Goal: Information Seeking & Learning: Check status

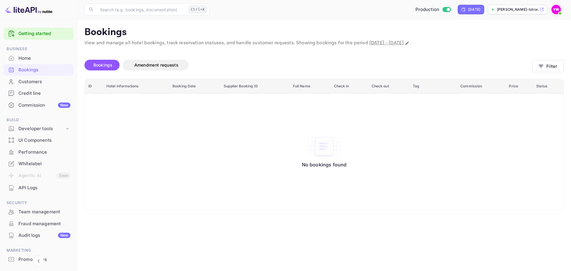
click at [37, 12] on img at bounding box center [29, 10] width 48 height 10
click at [21, 8] on img at bounding box center [29, 10] width 48 height 10
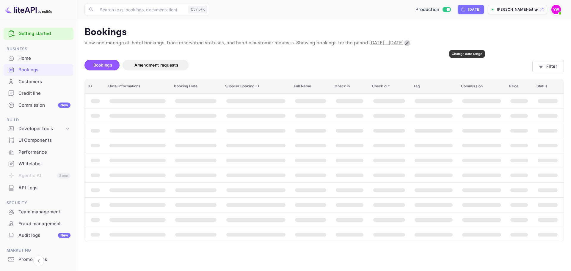
click at [410, 42] on icon "Change date range" at bounding box center [407, 43] width 5 height 5
select select "8"
select select "2025"
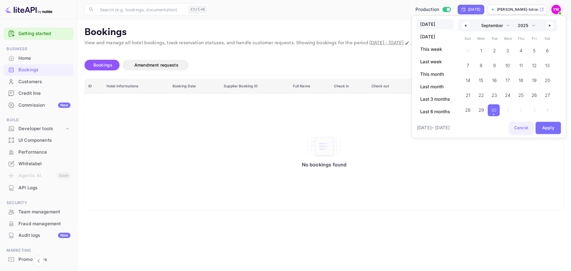
click at [522, 128] on button "Cancel" at bounding box center [522, 128] width 24 height 12
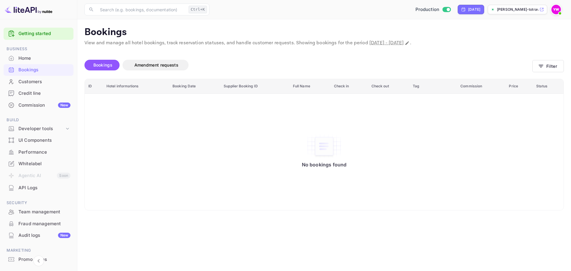
drag, startPoint x: 411, startPoint y: 57, endPoint x: 447, endPoint y: 47, distance: 37.6
click at [412, 57] on div "Bookings Amendment requests" at bounding box center [308, 66] width 448 height 25
click at [409, 43] on icon "Change date range" at bounding box center [408, 43] width 4 height 4
select select "8"
select select "2025"
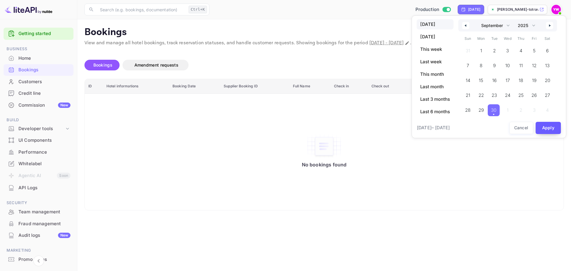
click at [542, 126] on button "Apply" at bounding box center [549, 128] width 26 height 12
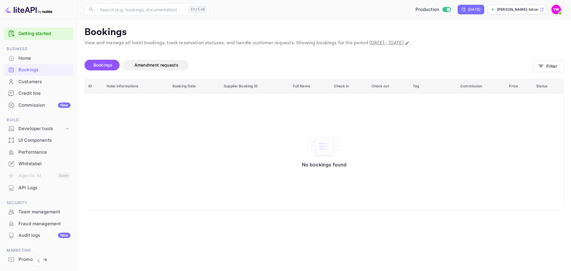
click at [429, 63] on div "Bookings Amendment requests" at bounding box center [308, 65] width 448 height 11
click at [544, 65] on button "Filter" at bounding box center [549, 66] width 32 height 12
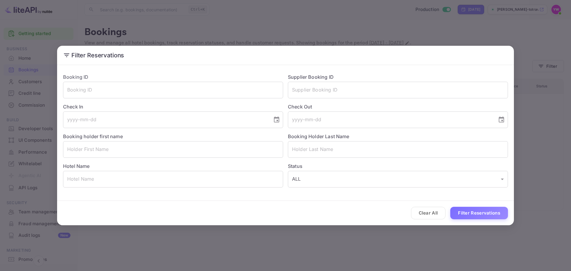
click at [257, 32] on div "Filter Reservations Booking ID ​ Supplier Booking ID ​ Check In ​ Check Out ​ B…" at bounding box center [285, 135] width 571 height 271
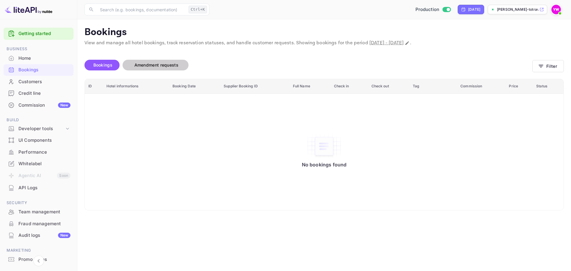
click at [150, 66] on span "Amendment requests" at bounding box center [156, 64] width 44 height 5
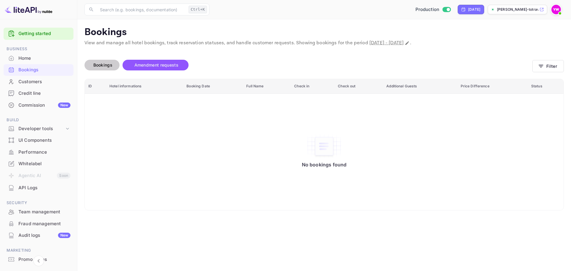
click at [102, 69] on button "Bookings" at bounding box center [101, 65] width 35 height 11
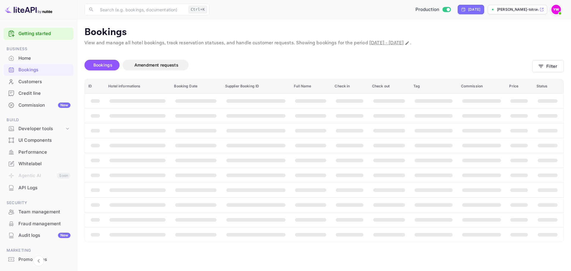
click at [310, 64] on div "Bookings Amendment requests" at bounding box center [308, 65] width 448 height 11
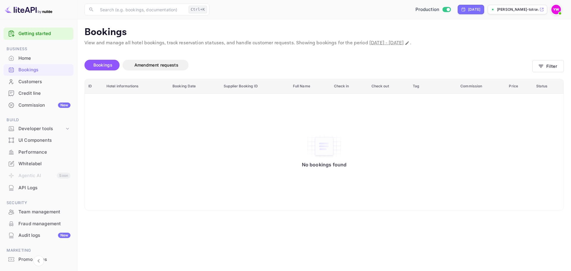
click at [370, 43] on span "[DATE] - [DATE]" at bounding box center [387, 43] width 34 height 6
click at [307, 62] on div "Bookings Amendment requests" at bounding box center [308, 65] width 448 height 11
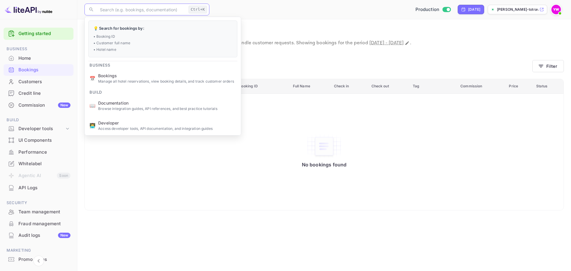
click at [145, 11] on input "text" at bounding box center [141, 10] width 90 height 12
click at [546, 63] on button "Filter" at bounding box center [549, 66] width 32 height 12
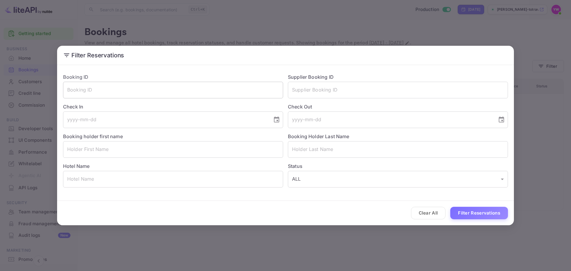
click at [182, 91] on input "text" at bounding box center [173, 90] width 220 height 17
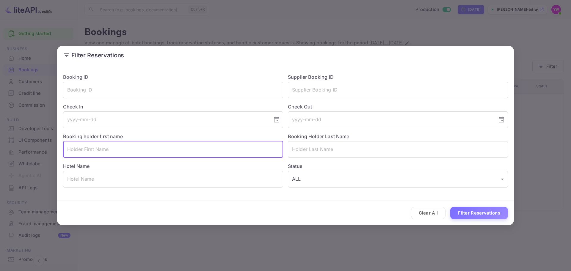
click at [181, 153] on input "text" at bounding box center [173, 149] width 220 height 17
click at [164, 183] on input "text" at bounding box center [173, 179] width 220 height 17
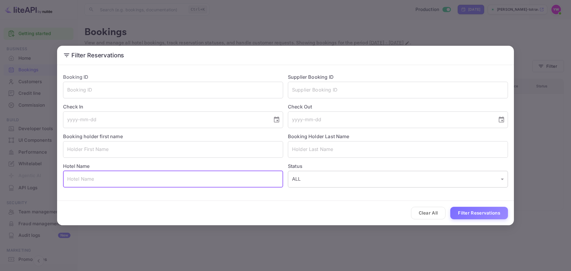
paste input "Leonardo Club Hotel Eilat"
type input "Leonardo Club Hotel Eilat"
click at [484, 214] on button "Filter Reservations" at bounding box center [479, 213] width 58 height 13
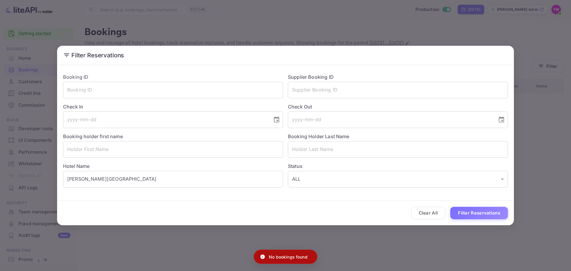
click at [376, 21] on div "Filter Reservations Booking ID ​ Supplier Booking ID ​ Check In ​ Check Out ​ B…" at bounding box center [285, 135] width 571 height 271
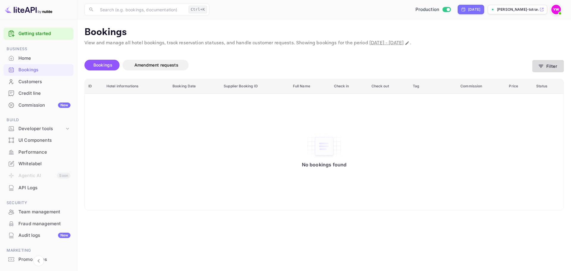
click at [546, 65] on button "Filter" at bounding box center [549, 66] width 32 height 12
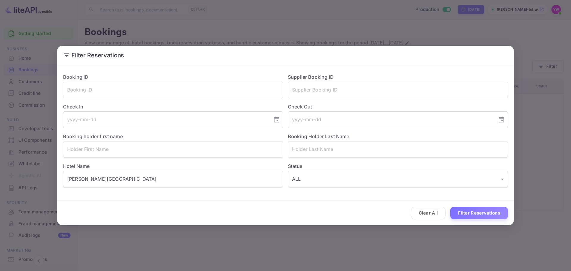
click at [491, 43] on div "Filter Reservations Booking ID ​ Supplier Booking ID ​ Check In ​ Check Out ​ B…" at bounding box center [285, 135] width 571 height 271
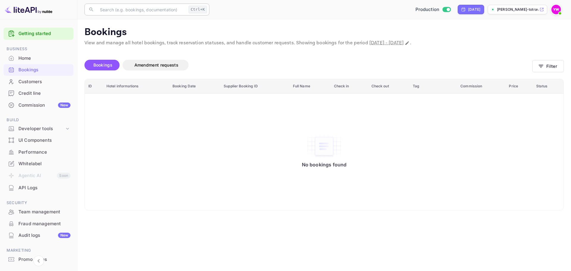
click at [140, 4] on input "text" at bounding box center [141, 10] width 90 height 12
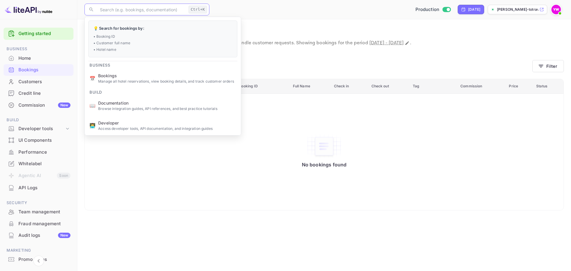
paste input "Leonardo Club Hotel Eilat"
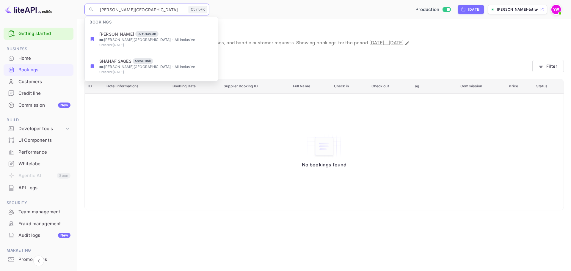
drag, startPoint x: 155, startPoint y: 10, endPoint x: 134, endPoint y: 9, distance: 21.8
click at [134, 9] on input "Leonardo Club Hotel Eilat" at bounding box center [141, 10] width 90 height 12
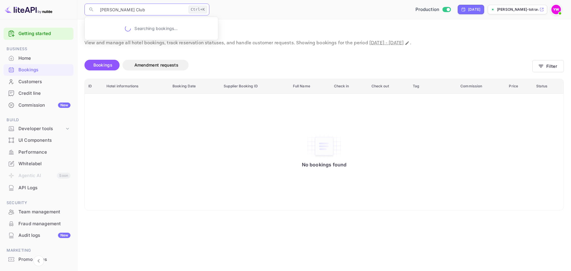
type input "Leonardo Club"
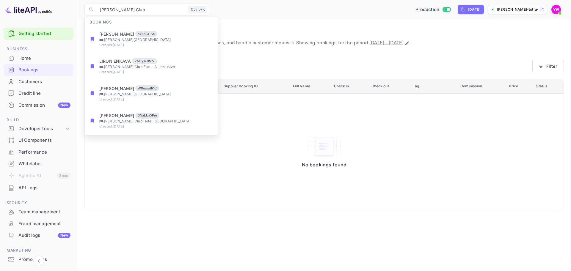
click at [261, 57] on div "Bookings Amendment requests" at bounding box center [308, 66] width 448 height 25
